Goal: Task Accomplishment & Management: Manage account settings

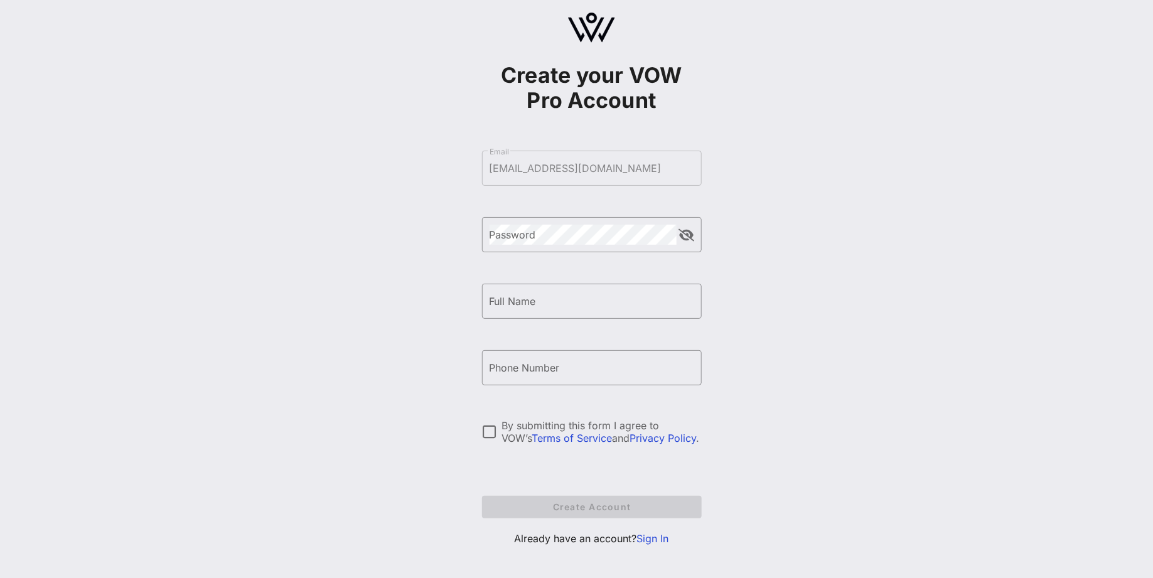
scroll to position [30, 0]
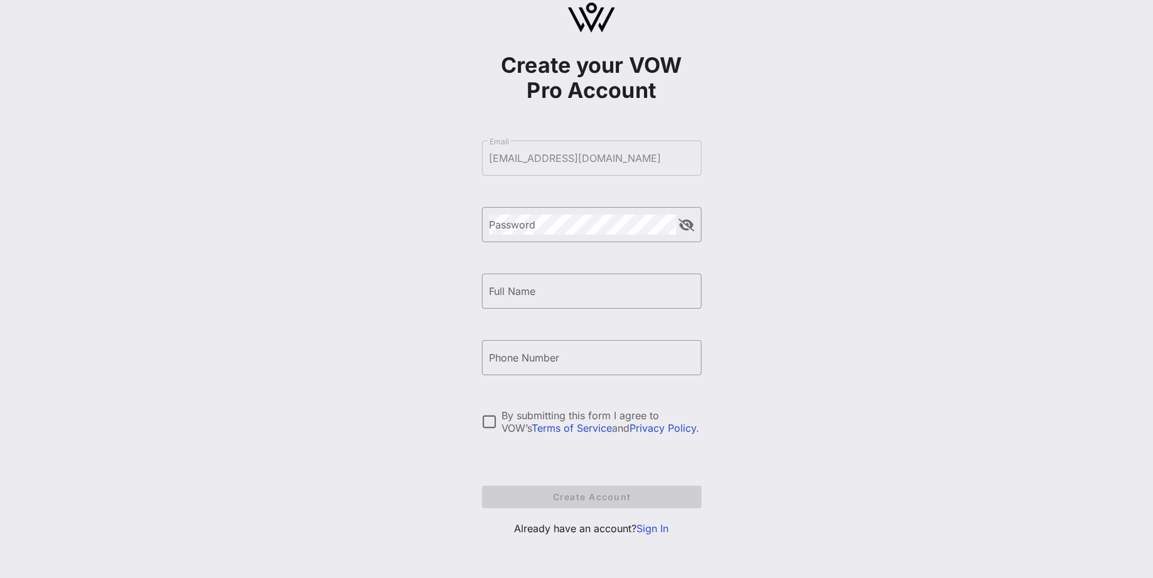
click at [650, 524] on link "Sign In" at bounding box center [653, 528] width 32 height 13
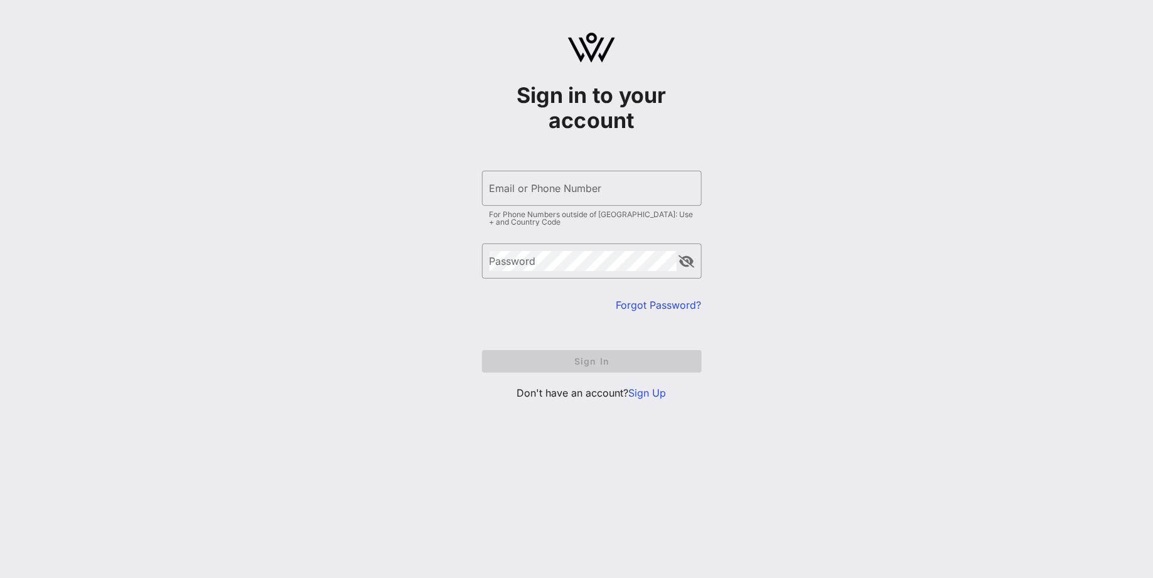
type input "[EMAIL_ADDRESS][DOMAIN_NAME]"
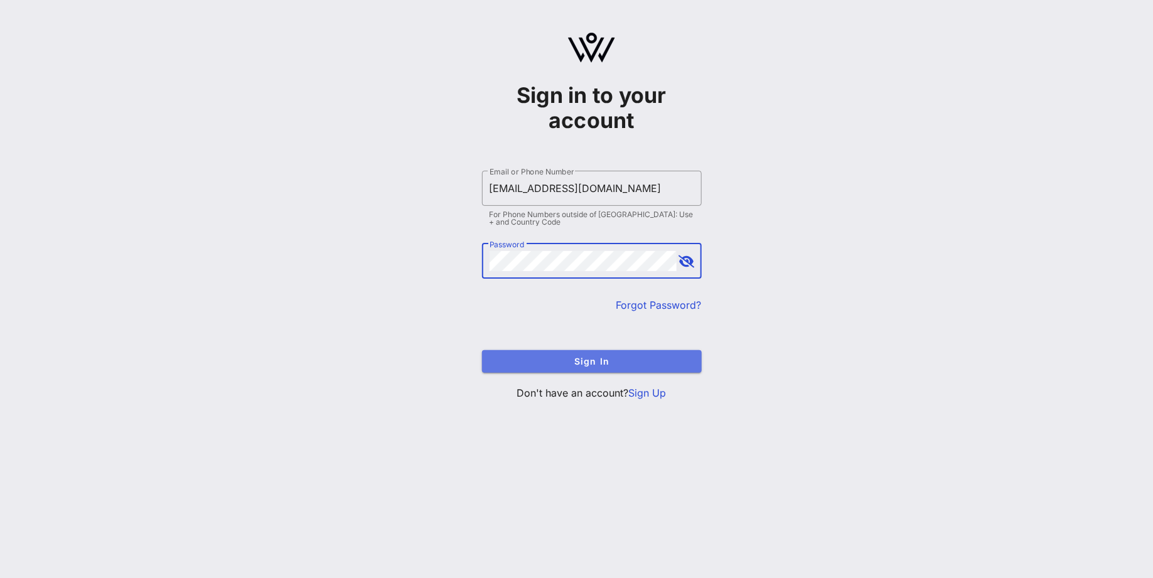
click at [603, 360] on span "Sign In" at bounding box center [592, 361] width 200 height 11
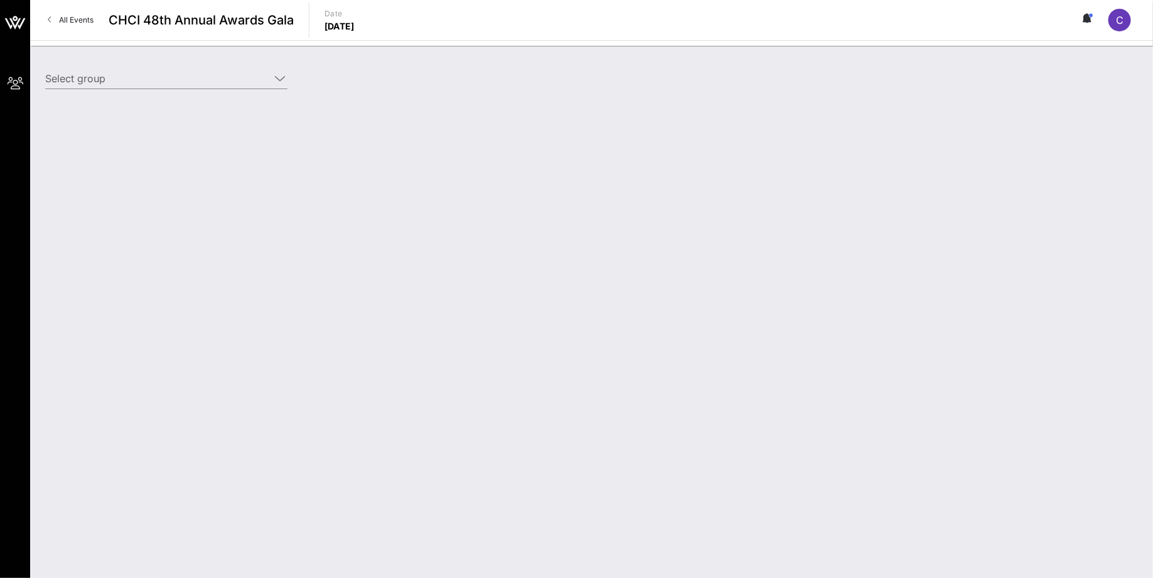
type input "NCTA (NCTA) [[PERSON_NAME], [EMAIL_ADDRESS][DOMAIN_NAME]]"
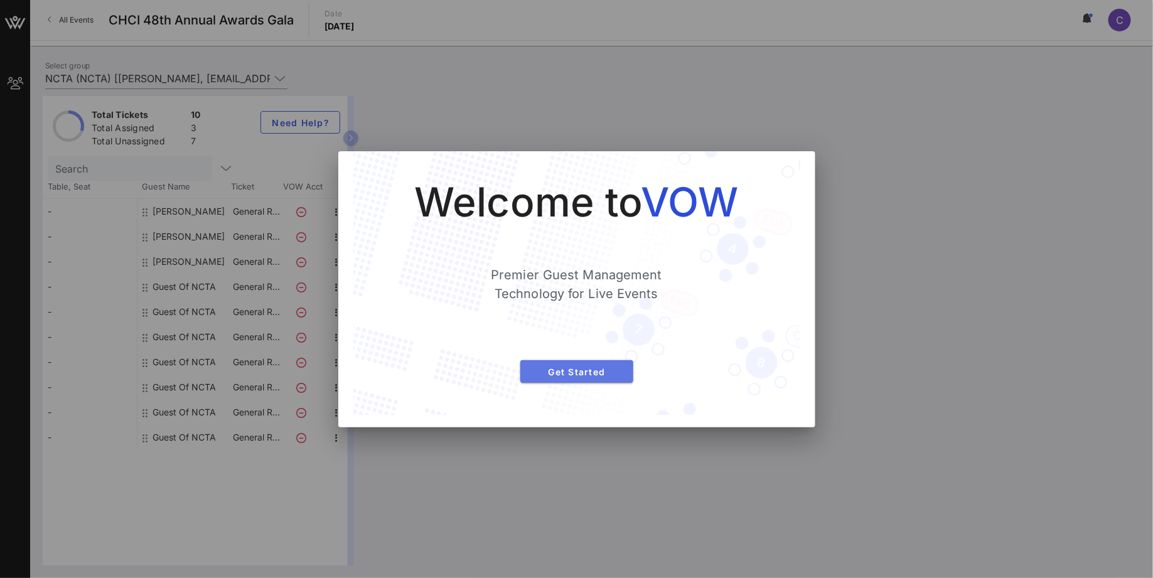
click at [573, 367] on span "Get Started" at bounding box center [576, 372] width 93 height 11
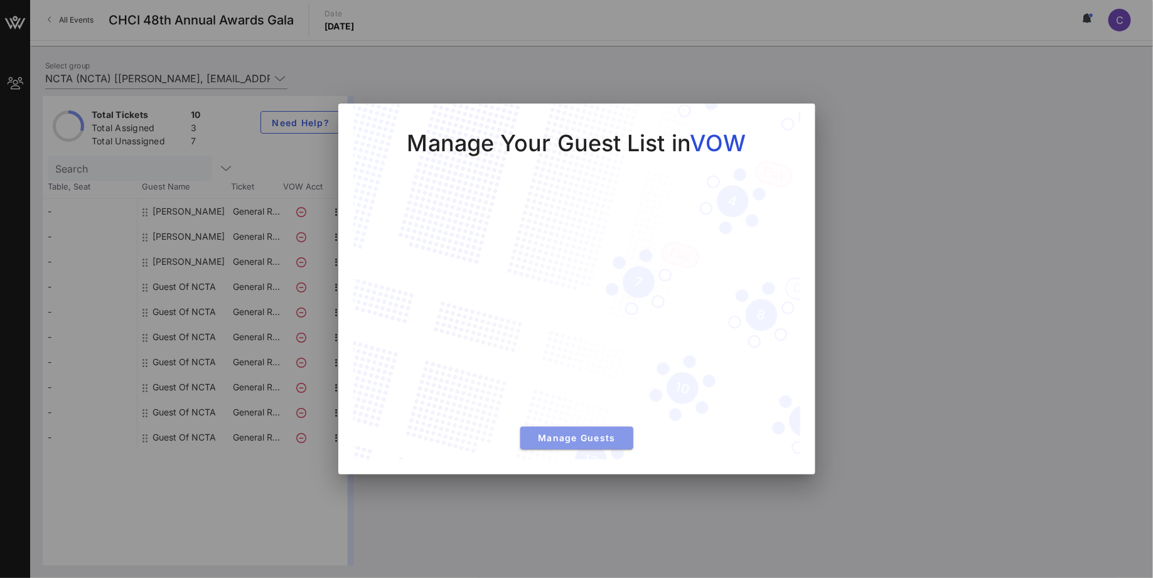
click at [553, 431] on button "Manage Guests" at bounding box center [576, 438] width 113 height 23
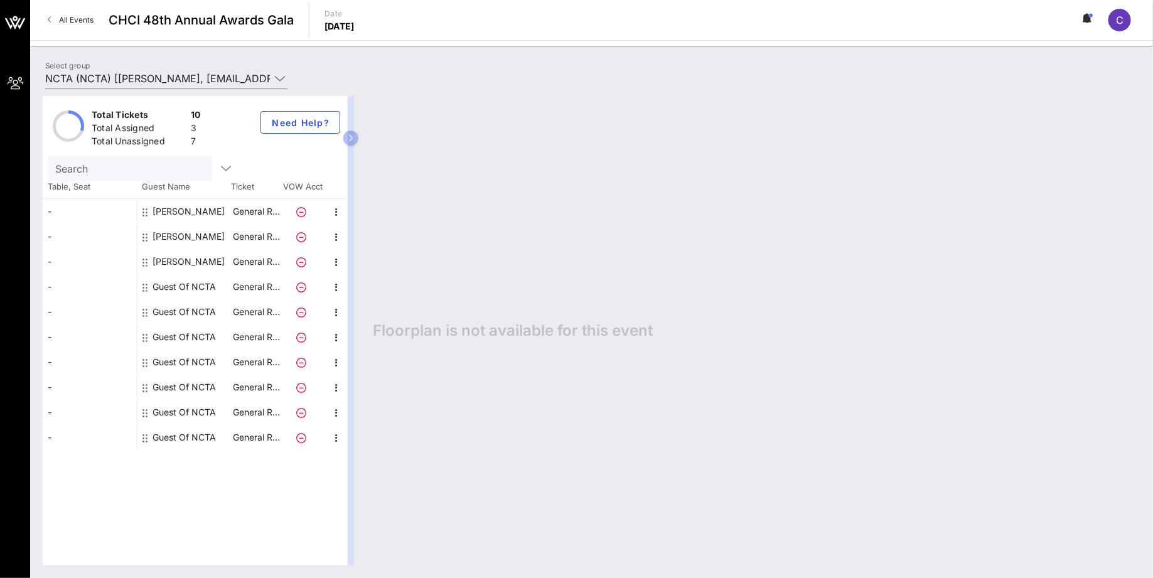
click at [193, 286] on div "Guest Of NCTA" at bounding box center [184, 286] width 63 height 25
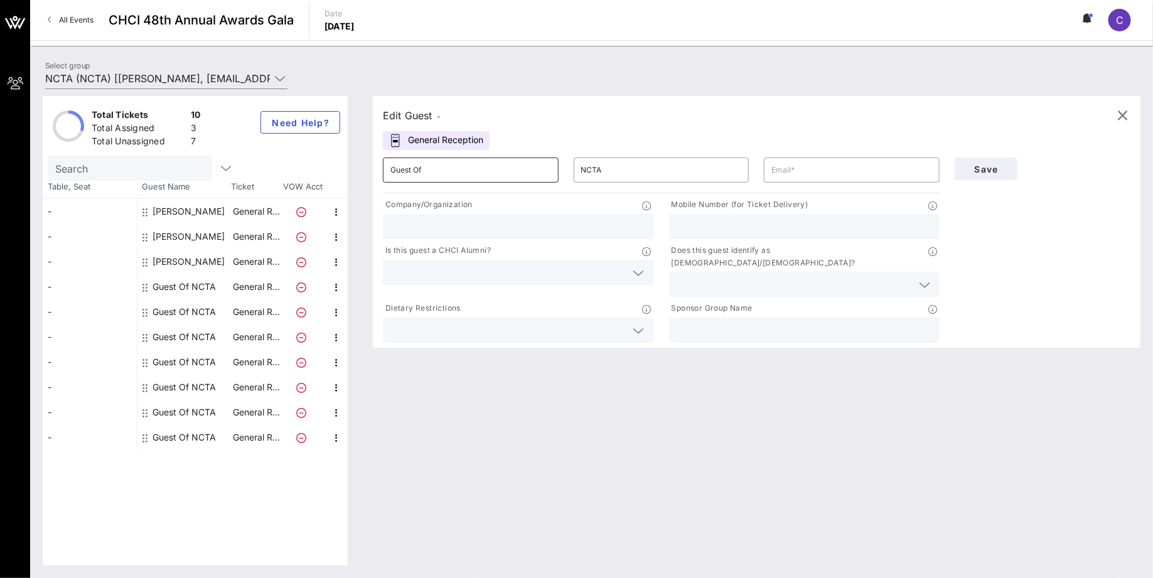
click at [464, 175] on input "Guest Of" at bounding box center [470, 170] width 161 height 20
type input "[PERSON_NAME]"
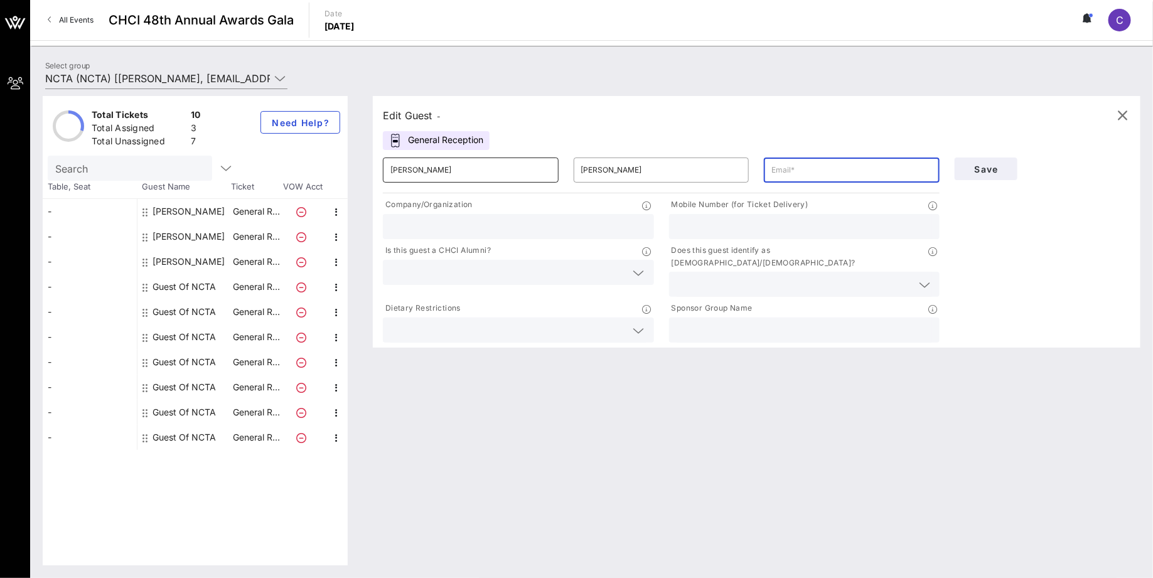
paste input "[EMAIL_ADDRESS][DOMAIN_NAME]"
type input "[EMAIL_ADDRESS][DOMAIN_NAME]"
type input "NCTA - The Internet & Television Association"
type input "8433015394"
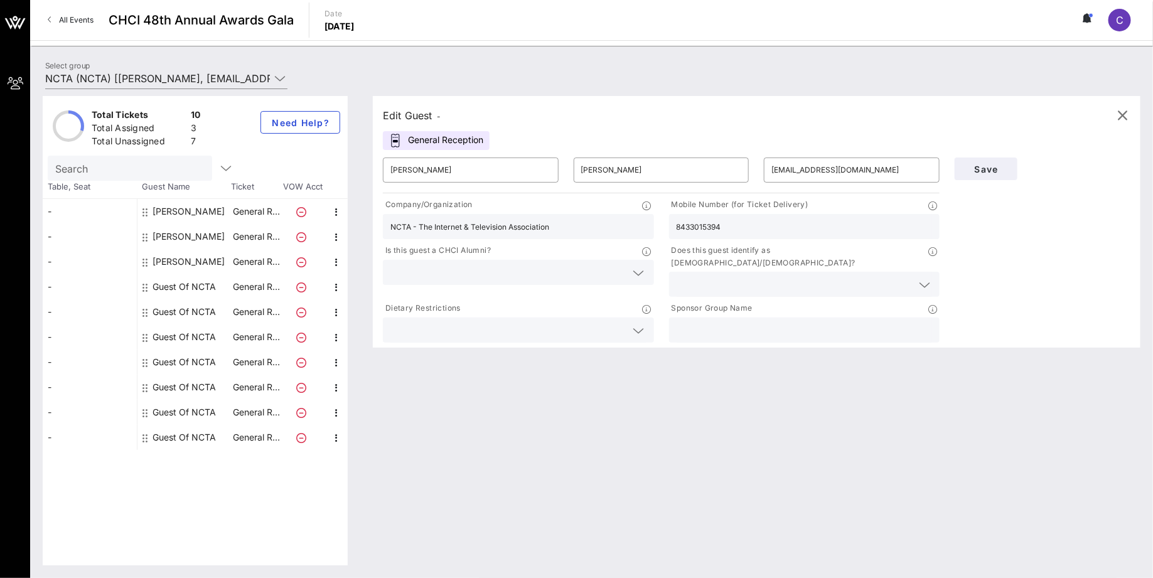
click at [688, 232] on input "8433015394" at bounding box center [805, 226] width 256 height 16
click at [788, 348] on div "Edit Guest - General Reception ​ [PERSON_NAME] ​ [PERSON_NAME] ​ [EMAIL_ADDRESS…" at bounding box center [750, 330] width 780 height 469
click at [989, 169] on span "Save" at bounding box center [986, 169] width 43 height 11
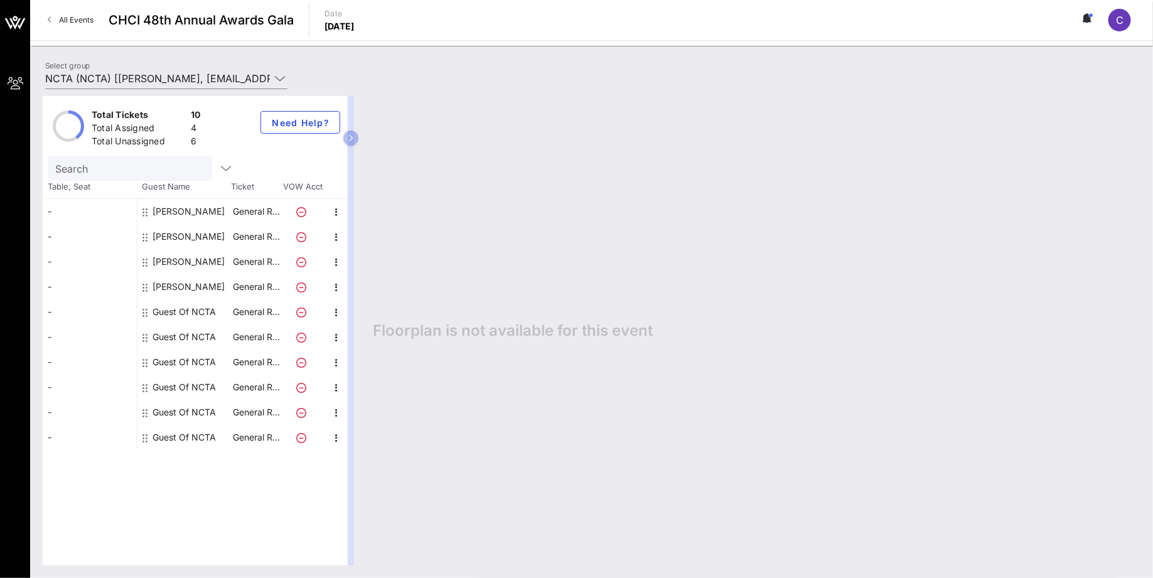
click at [209, 316] on div "Guest Of NCTA" at bounding box center [184, 311] width 63 height 25
